Goal: Transaction & Acquisition: Purchase product/service

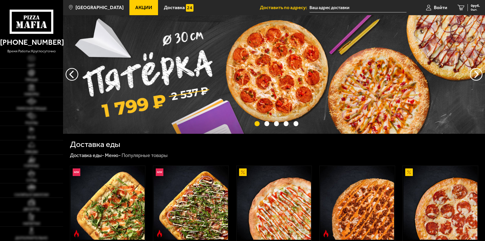
type input "[STREET_ADDRESS]"
click at [33, 91] on img at bounding box center [31, 87] width 7 height 7
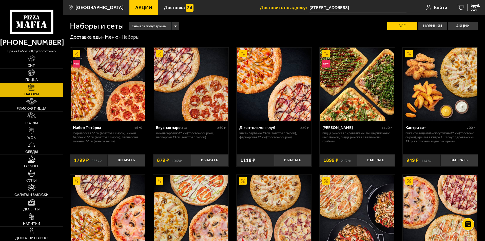
click at [427, 92] on img at bounding box center [441, 85] width 74 height 74
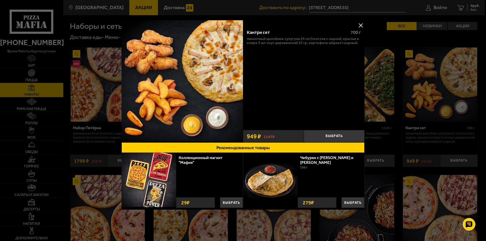
click at [359, 26] on button at bounding box center [361, 26] width 8 height 8
